Goal: Find specific page/section: Find specific page/section

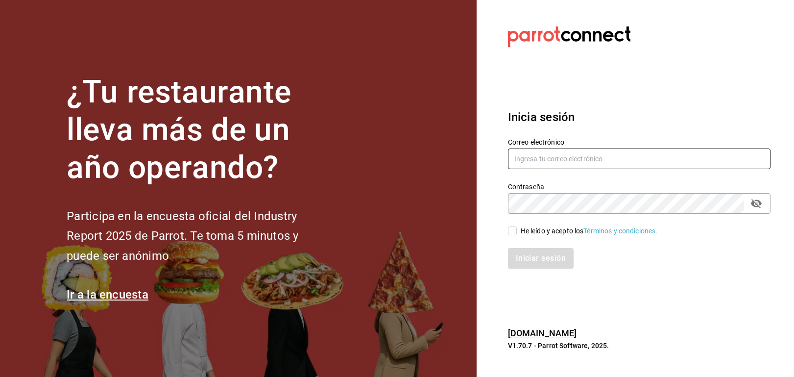
click at [546, 164] on input "text" at bounding box center [639, 158] width 262 height 21
type input "[EMAIL_ADDRESS][DOMAIN_NAME]"
click at [515, 232] on input "He leído y acepto los Términos y condiciones." at bounding box center [512, 230] width 9 height 9
checkbox input "true"
click at [539, 259] on button "Iniciar sesión" at bounding box center [541, 258] width 67 height 21
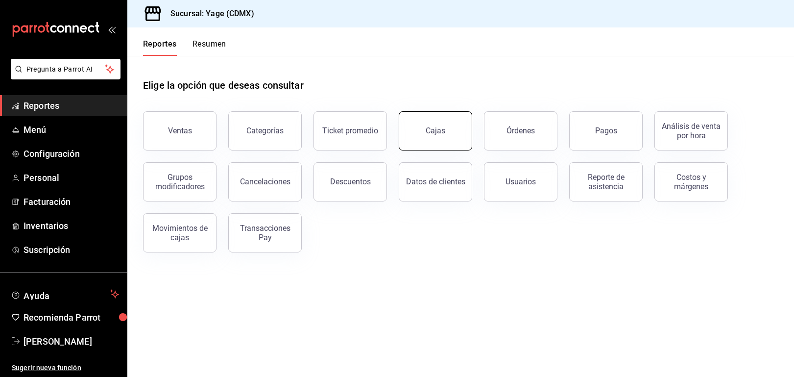
click at [456, 126] on link "Cajas" at bounding box center [435, 130] width 73 height 39
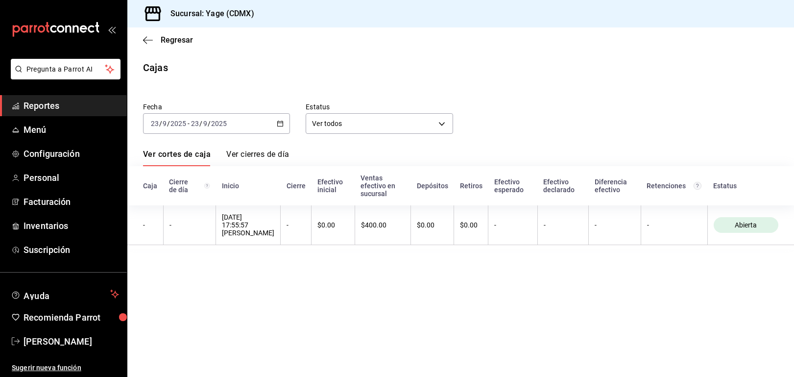
click at [94, 115] on link "Reportes" at bounding box center [63, 105] width 127 height 21
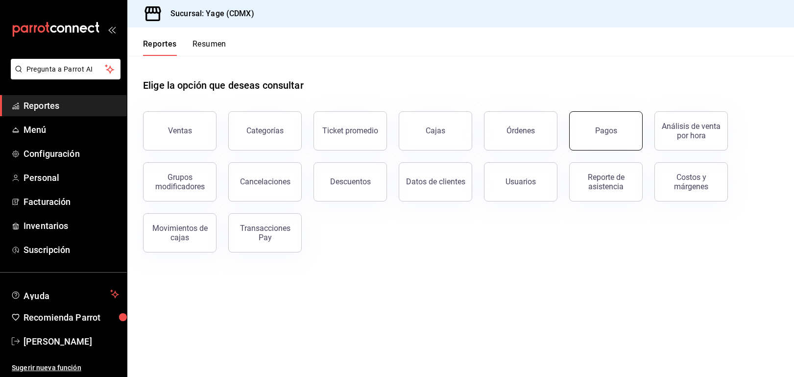
click at [593, 139] on button "Pagos" at bounding box center [605, 130] width 73 height 39
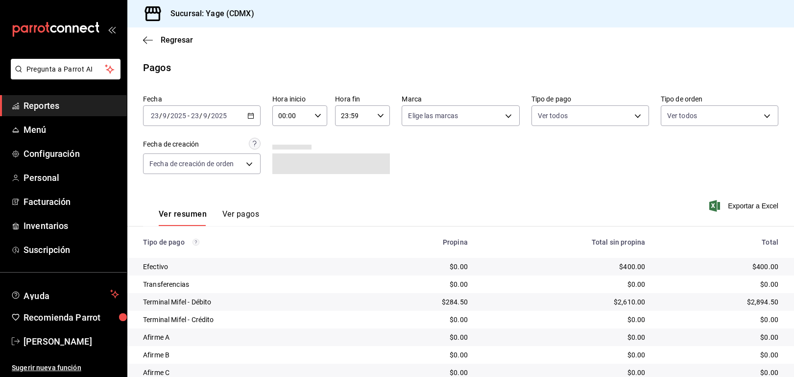
scroll to position [55, 0]
